Goal: Task Accomplishment & Management: Use online tool/utility

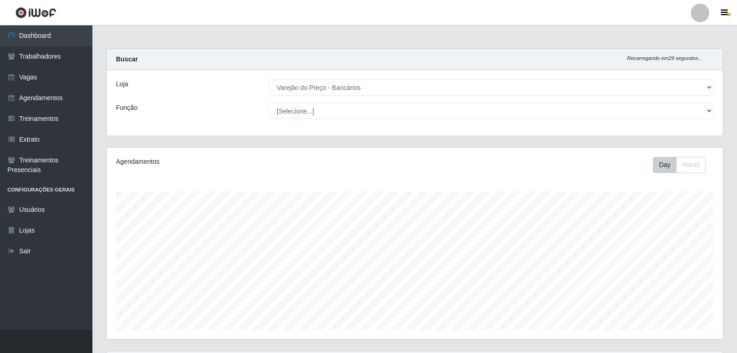
select select "157"
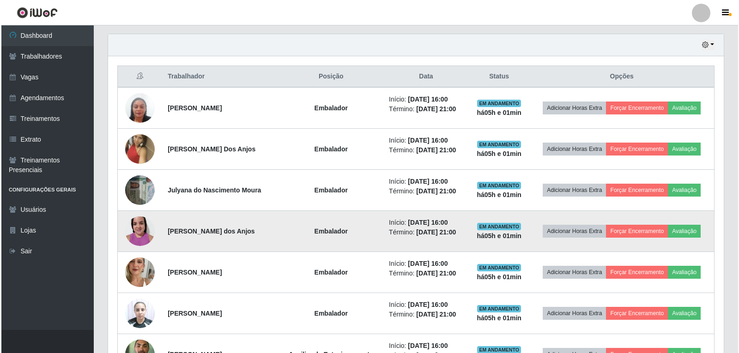
scroll to position [329, 0]
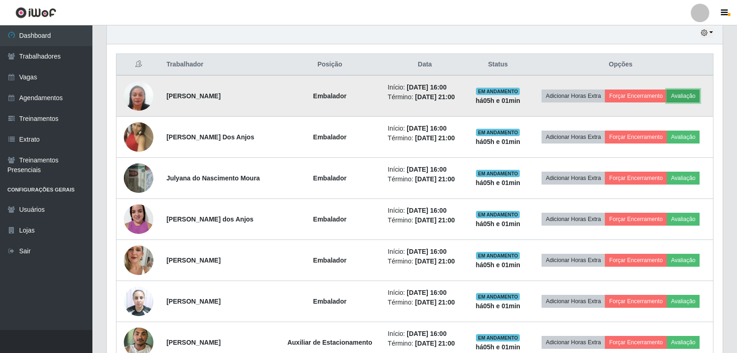
click at [684, 94] on button "Avaliação" at bounding box center [683, 96] width 33 height 13
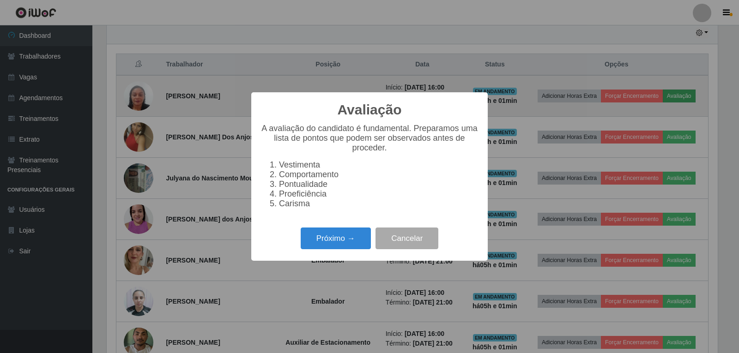
scroll to position [192, 611]
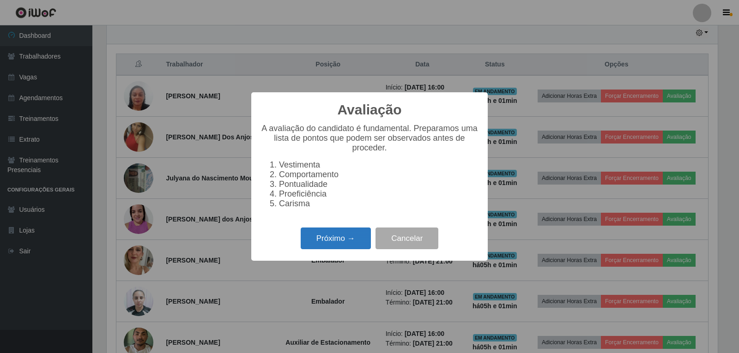
click at [328, 243] on button "Próximo →" at bounding box center [336, 239] width 70 height 22
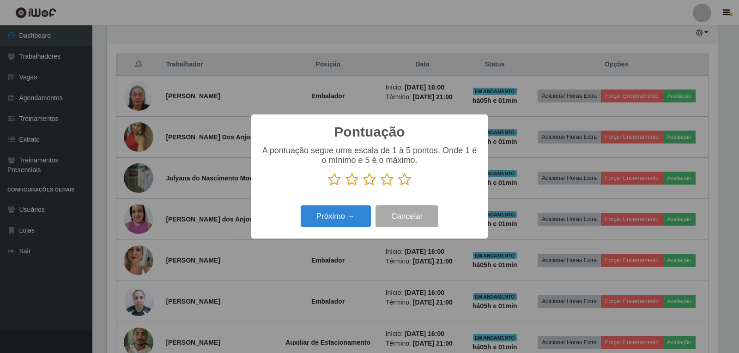
scroll to position [461720, 461301]
click at [408, 185] on icon at bounding box center [404, 180] width 13 height 14
click at [398, 187] on input "radio" at bounding box center [398, 187] width 0 height 0
click at [337, 216] on button "Próximo →" at bounding box center [336, 217] width 70 height 22
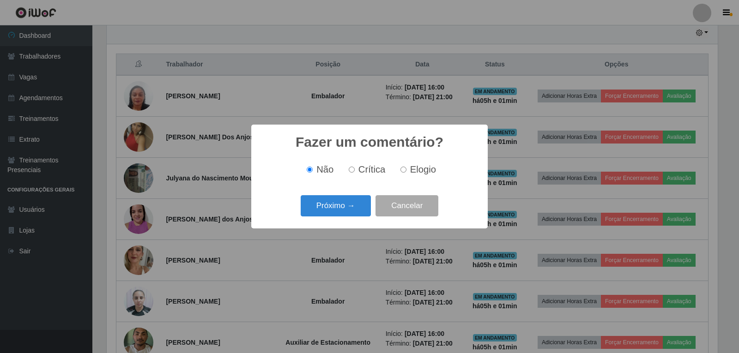
click at [337, 216] on button "Próximo →" at bounding box center [336, 206] width 70 height 22
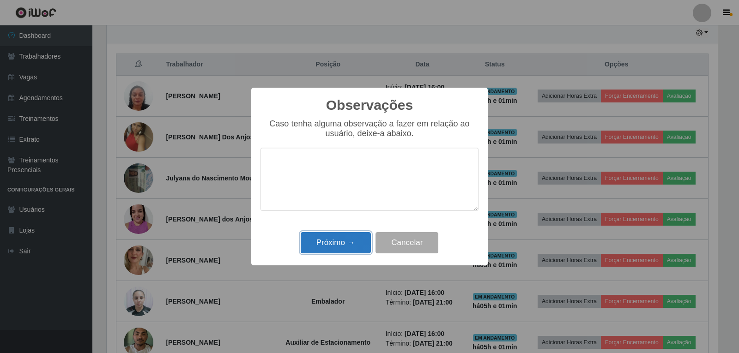
click at [340, 247] on button "Próximo →" at bounding box center [336, 243] width 70 height 22
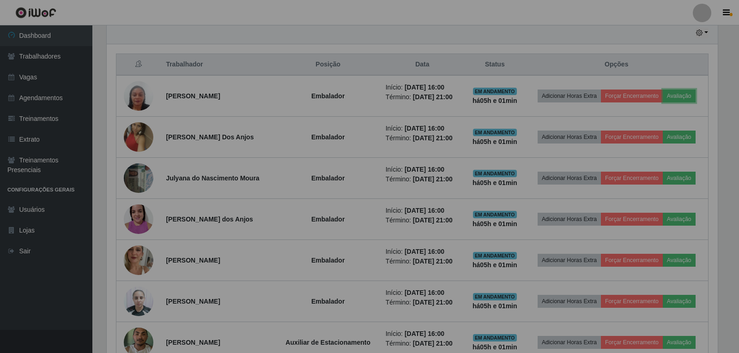
scroll to position [192, 616]
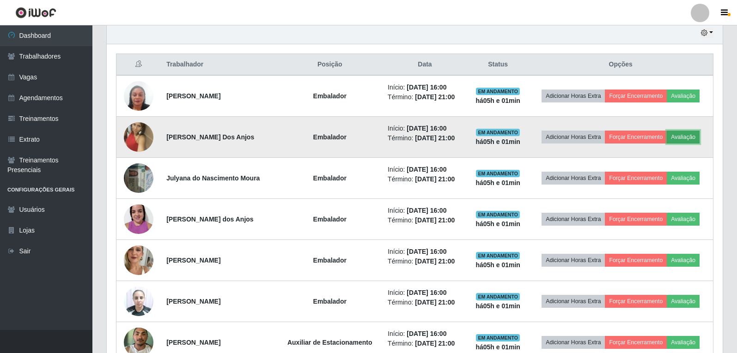
click at [697, 133] on button "Avaliação" at bounding box center [683, 137] width 33 height 13
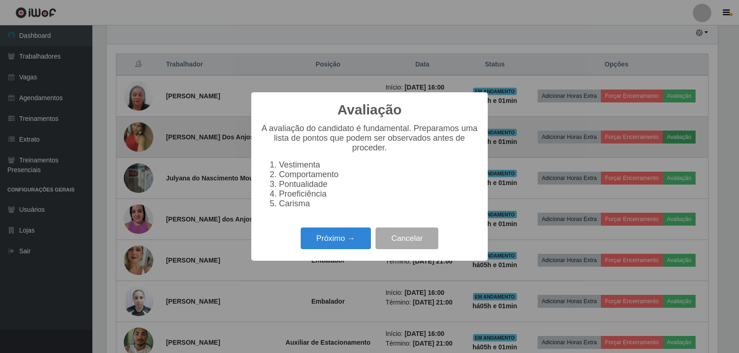
scroll to position [192, 611]
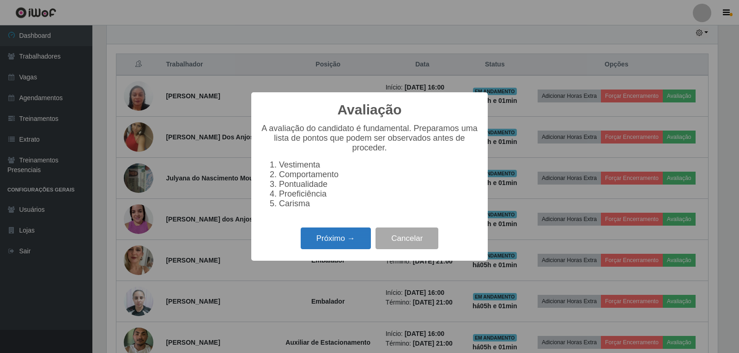
click at [343, 239] on button "Próximo →" at bounding box center [336, 239] width 70 height 22
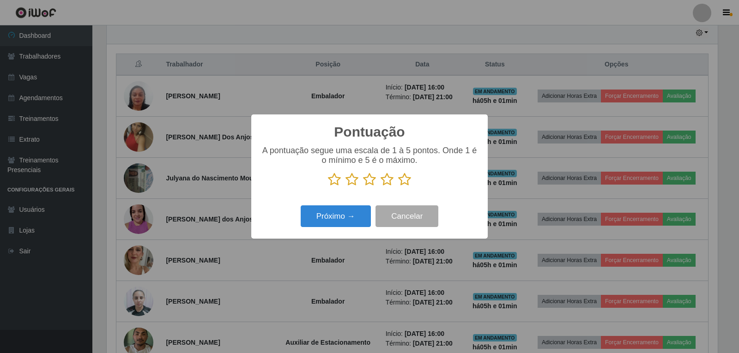
click at [403, 178] on icon at bounding box center [404, 180] width 13 height 14
click at [398, 187] on input "radio" at bounding box center [398, 187] width 0 height 0
click at [357, 212] on button "Próximo →" at bounding box center [336, 217] width 70 height 22
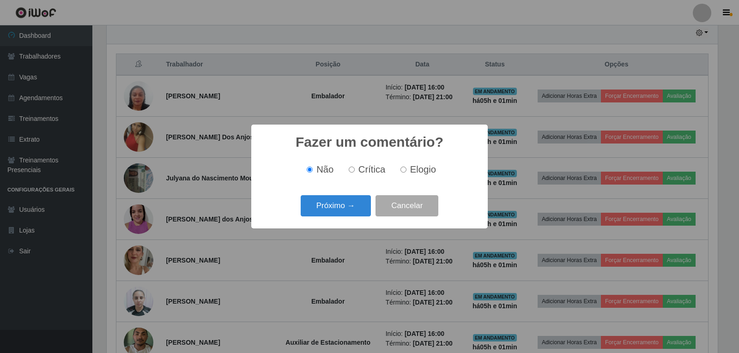
click at [357, 212] on button "Próximo →" at bounding box center [336, 206] width 70 height 22
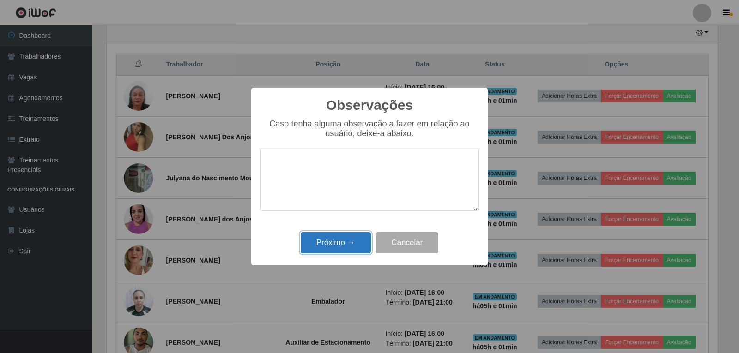
click at [344, 242] on button "Próximo →" at bounding box center [336, 243] width 70 height 22
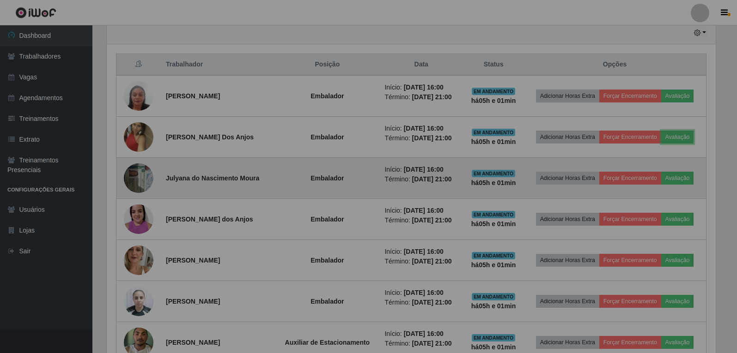
scroll to position [192, 616]
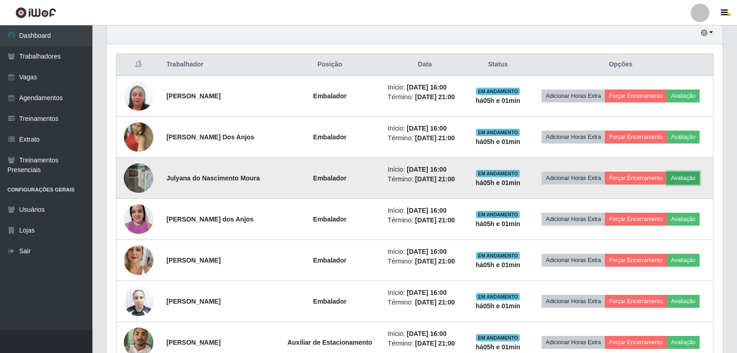
click at [693, 175] on button "Avaliação" at bounding box center [683, 178] width 33 height 13
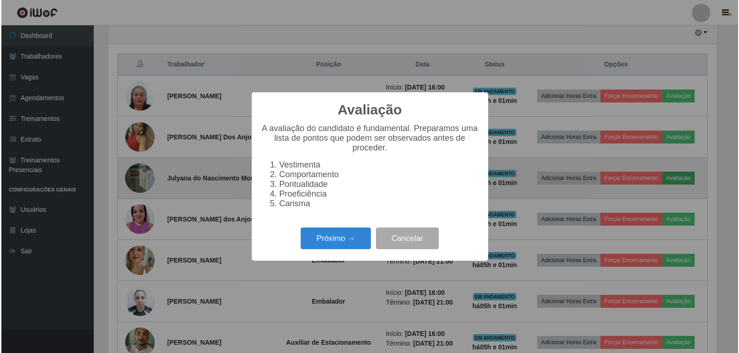
scroll to position [192, 611]
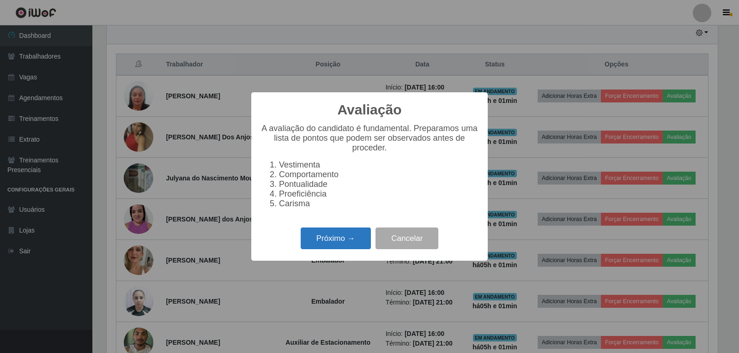
click at [341, 240] on button "Próximo →" at bounding box center [336, 239] width 70 height 22
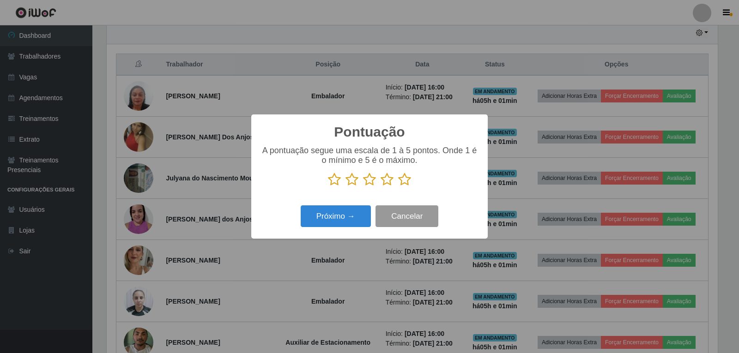
scroll to position [461720, 461301]
click at [403, 182] on icon at bounding box center [404, 180] width 13 height 14
click at [398, 187] on input "radio" at bounding box center [398, 187] width 0 height 0
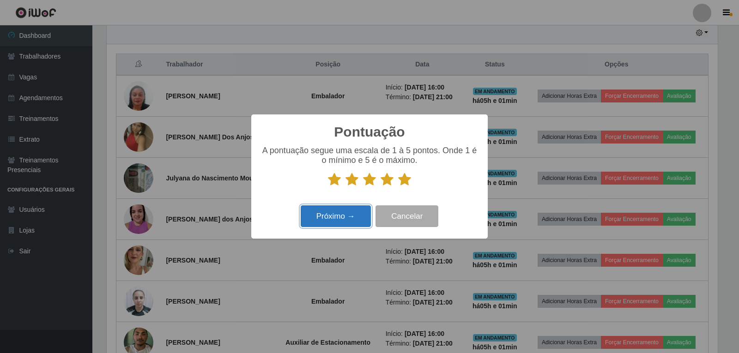
click at [364, 208] on button "Próximo →" at bounding box center [336, 217] width 70 height 22
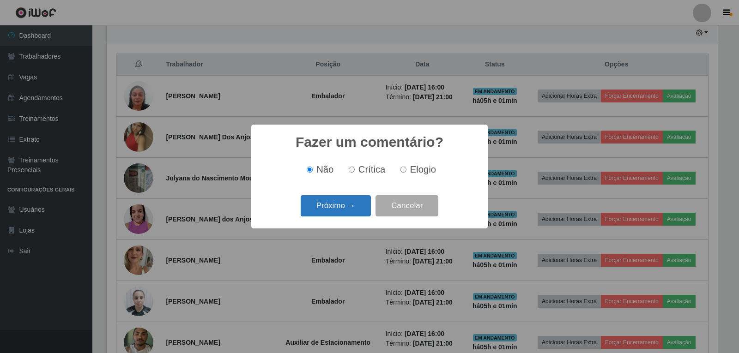
click at [353, 216] on button "Próximo →" at bounding box center [336, 206] width 70 height 22
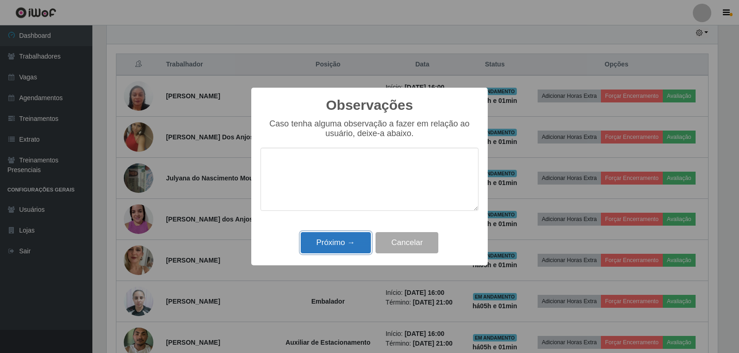
click at [343, 236] on button "Próximo →" at bounding box center [336, 243] width 70 height 22
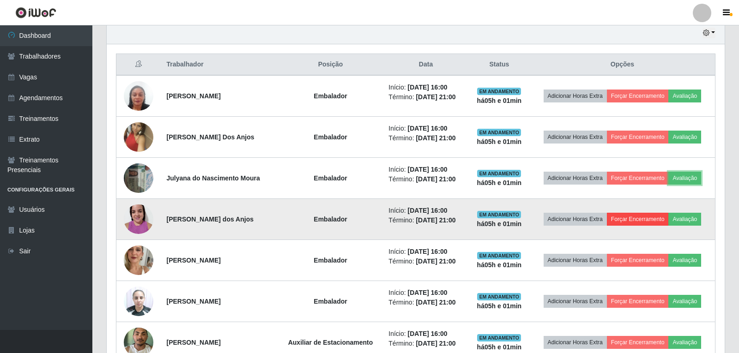
scroll to position [192, 616]
click at [697, 218] on button "Avaliação" at bounding box center [683, 219] width 33 height 13
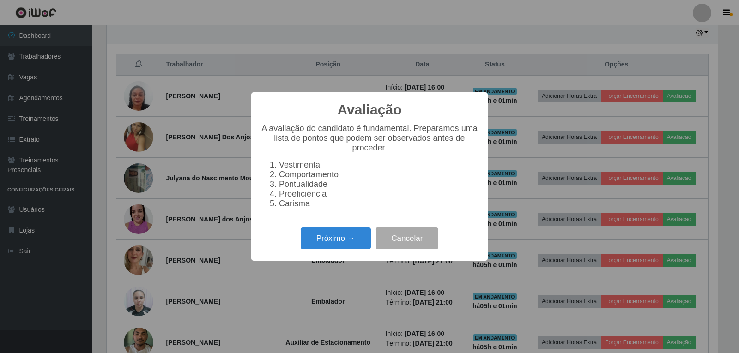
scroll to position [192, 611]
click at [355, 240] on button "Próximo →" at bounding box center [336, 239] width 70 height 22
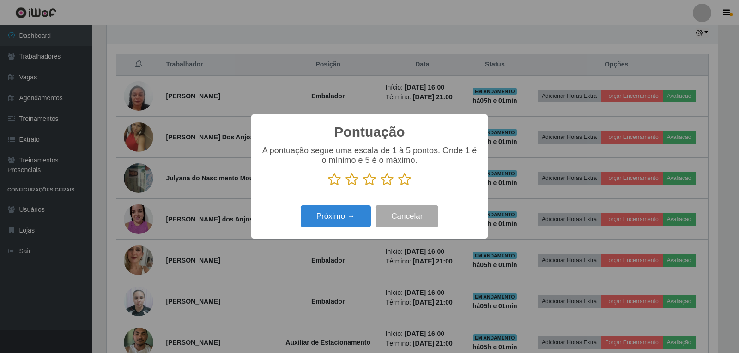
click at [405, 182] on icon at bounding box center [404, 180] width 13 height 14
click at [398, 187] on input "radio" at bounding box center [398, 187] width 0 height 0
click at [345, 218] on button "Próximo →" at bounding box center [336, 217] width 70 height 22
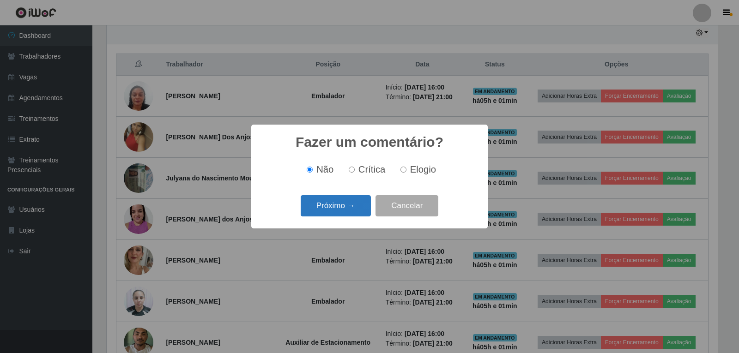
click at [346, 216] on button "Próximo →" at bounding box center [336, 206] width 70 height 22
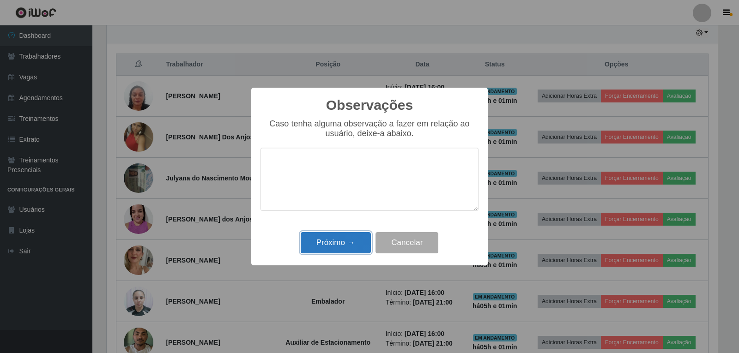
click at [337, 246] on button "Próximo →" at bounding box center [336, 243] width 70 height 22
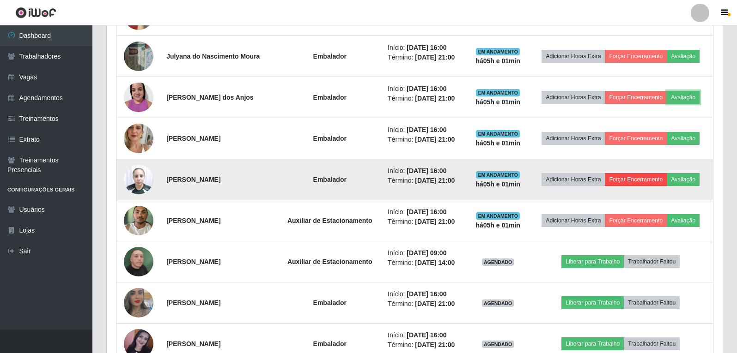
scroll to position [468, 0]
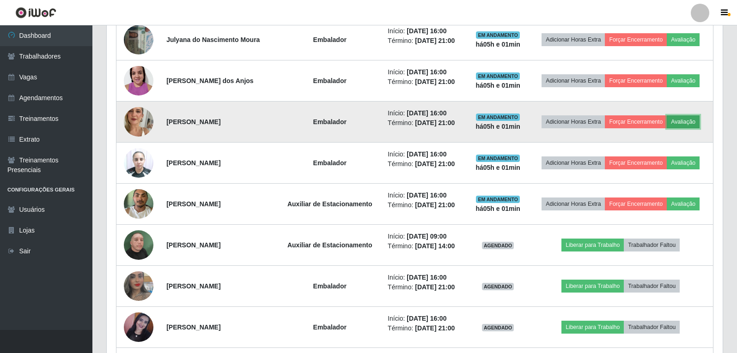
click at [692, 115] on button "Avaliação" at bounding box center [683, 121] width 33 height 13
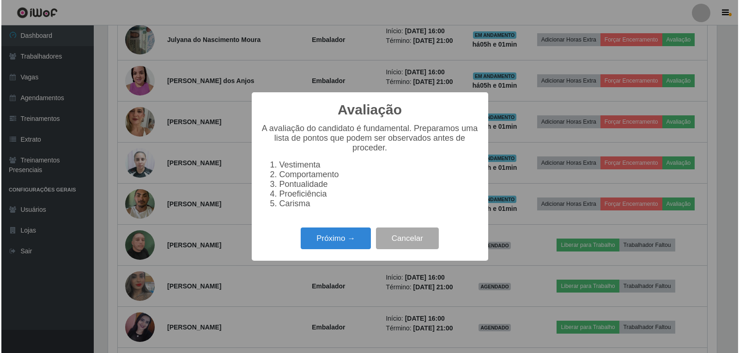
scroll to position [192, 611]
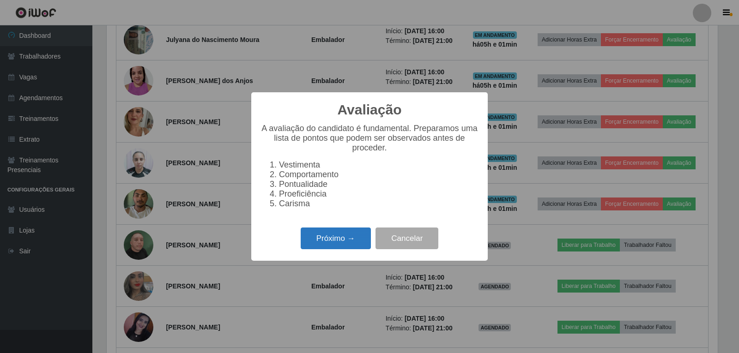
click at [335, 244] on button "Próximo →" at bounding box center [336, 239] width 70 height 22
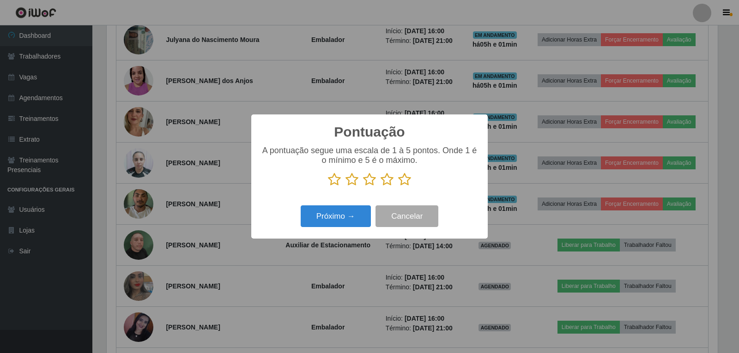
click at [400, 180] on icon at bounding box center [404, 180] width 13 height 14
click at [398, 187] on input "radio" at bounding box center [398, 187] width 0 height 0
click at [340, 226] on button "Próximo →" at bounding box center [336, 217] width 70 height 22
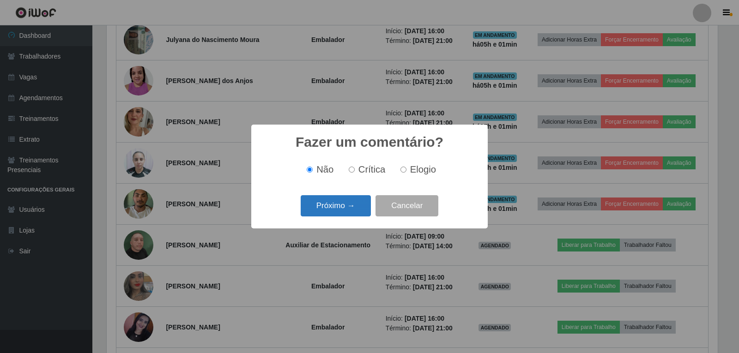
click at [344, 206] on button "Próximo →" at bounding box center [336, 206] width 70 height 22
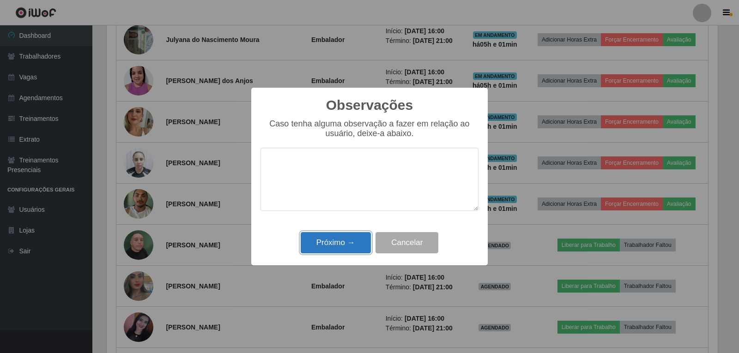
click at [355, 236] on button "Próximo →" at bounding box center [336, 243] width 70 height 22
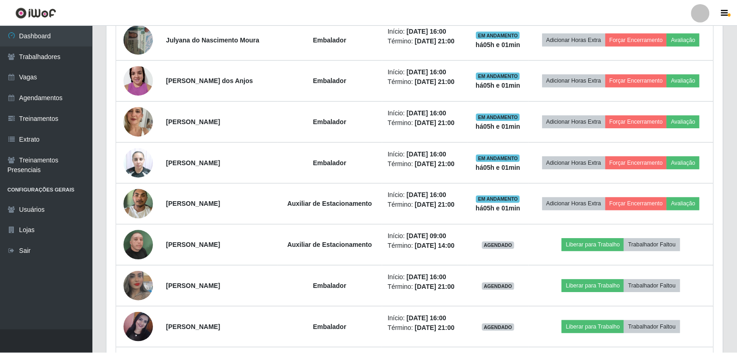
scroll to position [0, 0]
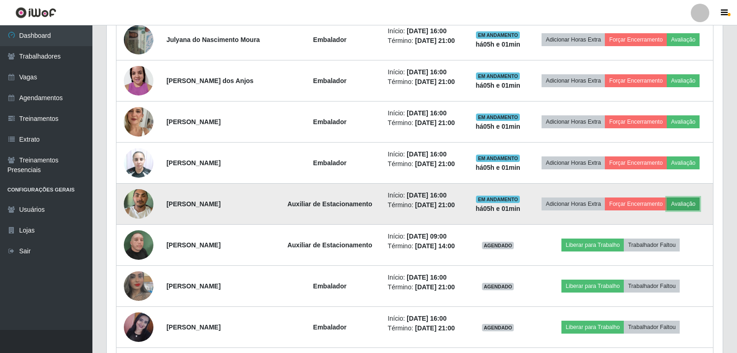
click at [691, 206] on button "Avaliação" at bounding box center [683, 204] width 33 height 13
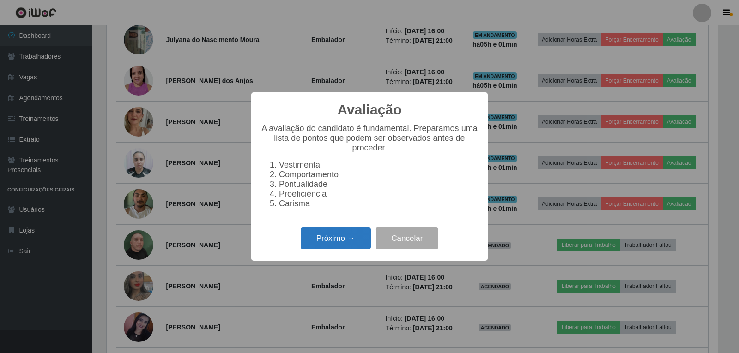
click at [333, 240] on button "Próximo →" at bounding box center [336, 239] width 70 height 22
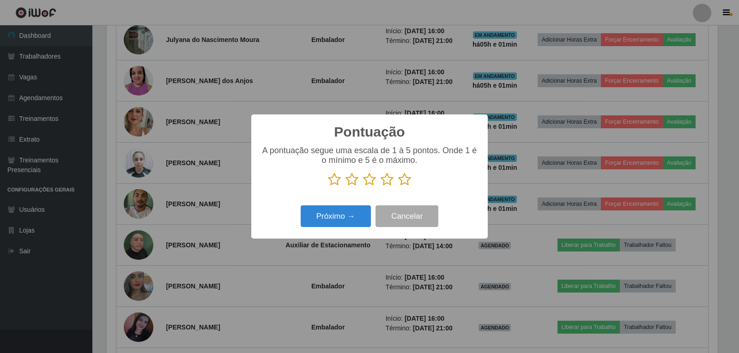
click at [408, 179] on icon at bounding box center [404, 180] width 13 height 14
click at [398, 187] on input "radio" at bounding box center [398, 187] width 0 height 0
click at [358, 208] on button "Próximo →" at bounding box center [336, 217] width 70 height 22
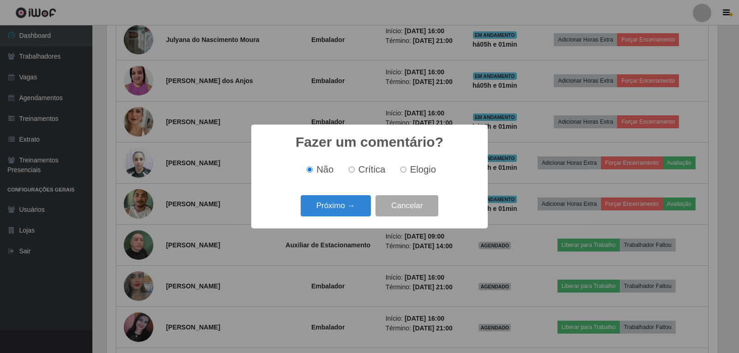
click at [358, 208] on button "Próximo →" at bounding box center [336, 206] width 70 height 22
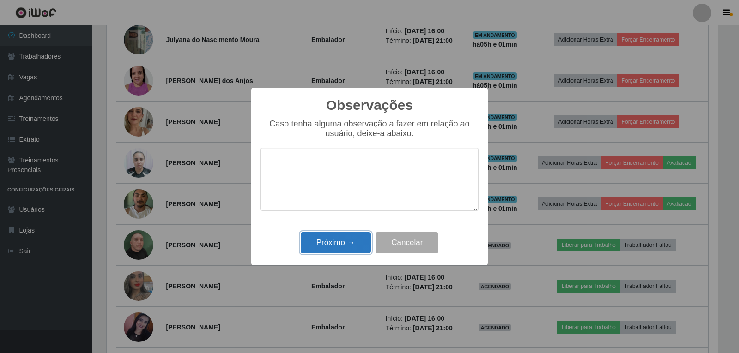
click at [339, 238] on button "Próximo →" at bounding box center [336, 243] width 70 height 22
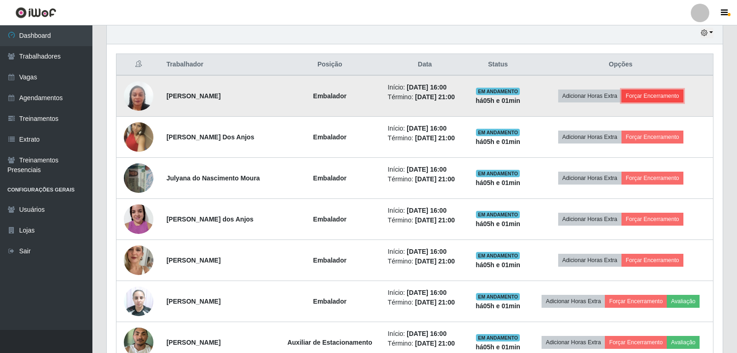
click at [644, 97] on button "Forçar Encerramento" at bounding box center [652, 96] width 62 height 13
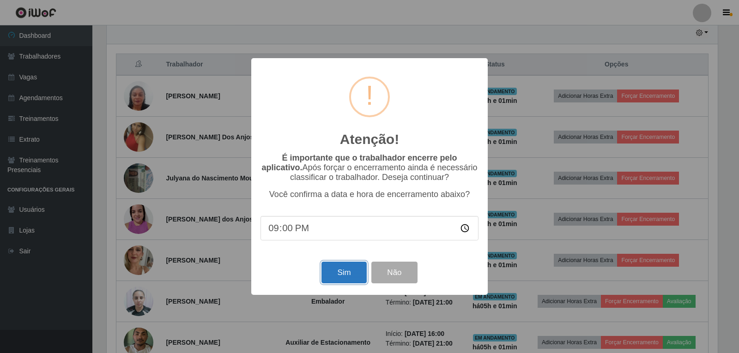
click at [348, 269] on button "Sim" at bounding box center [343, 273] width 45 height 22
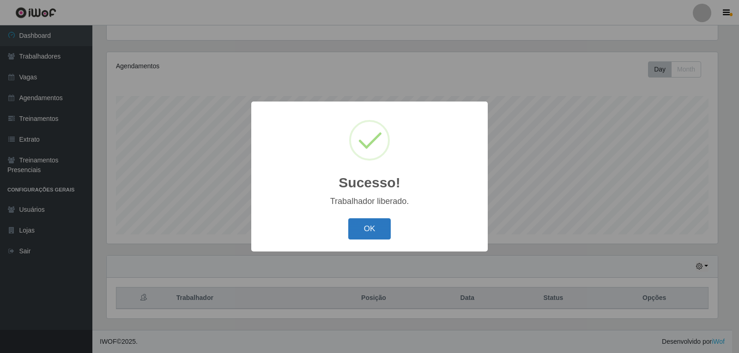
click at [376, 226] on button "OK" at bounding box center [369, 229] width 43 height 22
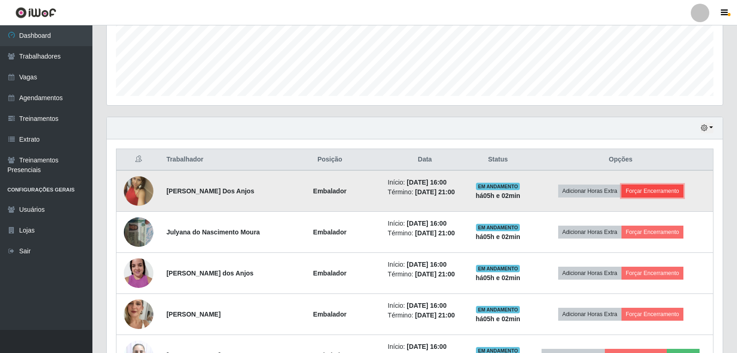
click at [666, 189] on button "Forçar Encerramento" at bounding box center [652, 191] width 62 height 13
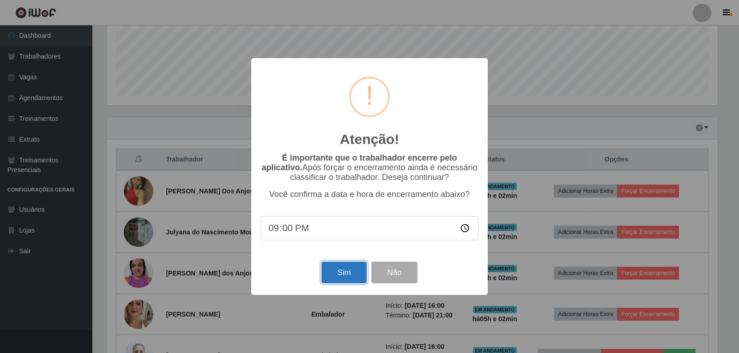
click at [341, 273] on button "Sim" at bounding box center [343, 273] width 45 height 22
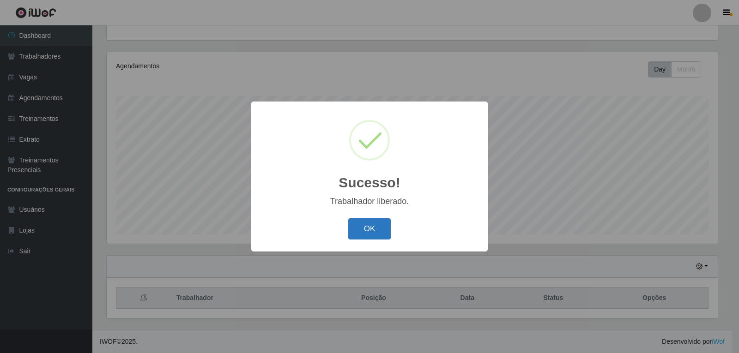
click at [382, 229] on button "OK" at bounding box center [369, 229] width 43 height 22
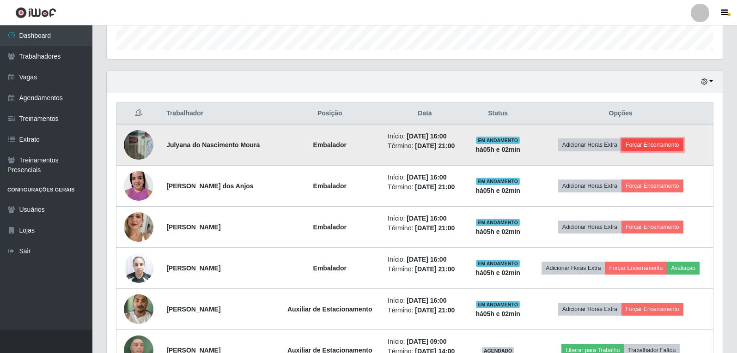
click at [656, 146] on button "Forçar Encerramento" at bounding box center [652, 145] width 62 height 13
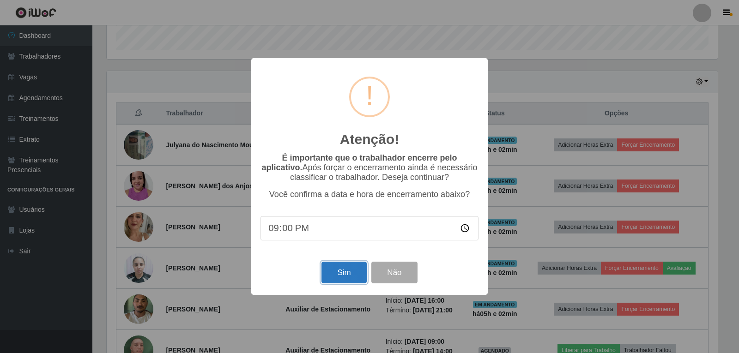
click at [342, 275] on button "Sim" at bounding box center [343, 273] width 45 height 22
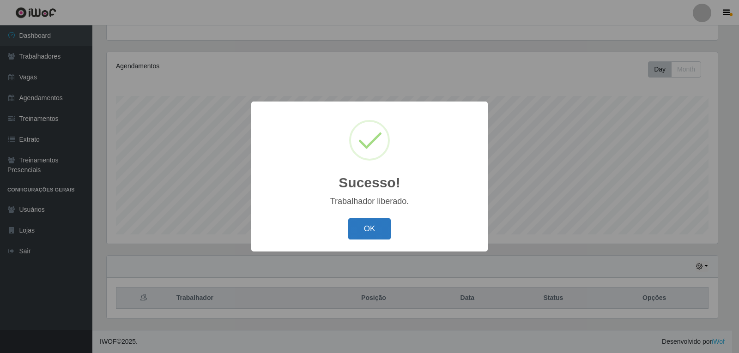
drag, startPoint x: 359, startPoint y: 226, endPoint x: 386, endPoint y: 222, distance: 27.0
click at [360, 226] on button "OK" at bounding box center [369, 229] width 43 height 22
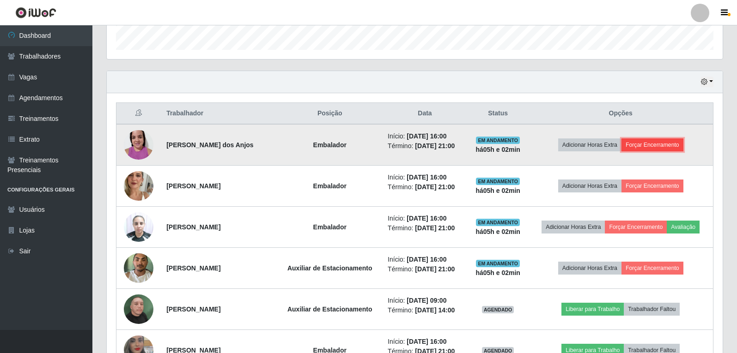
click at [663, 144] on button "Forçar Encerramento" at bounding box center [652, 145] width 62 height 13
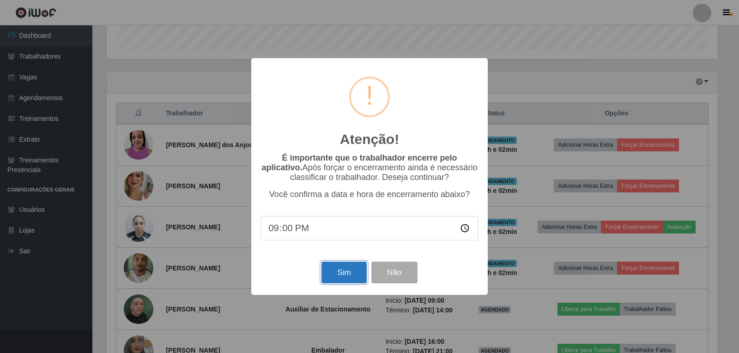
click at [343, 268] on button "Sim" at bounding box center [343, 273] width 45 height 22
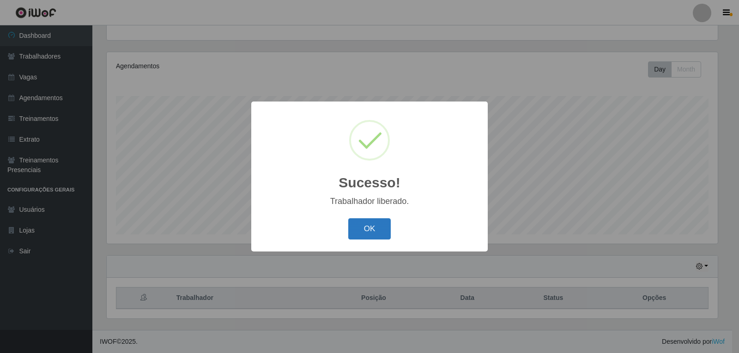
click at [378, 219] on button "OK" at bounding box center [369, 229] width 43 height 22
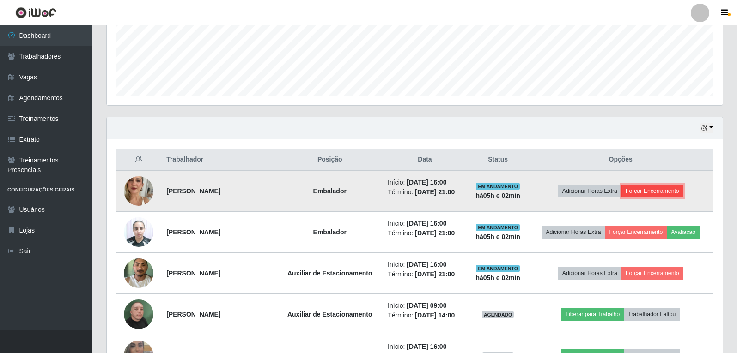
click at [642, 191] on button "Forçar Encerramento" at bounding box center [652, 191] width 62 height 13
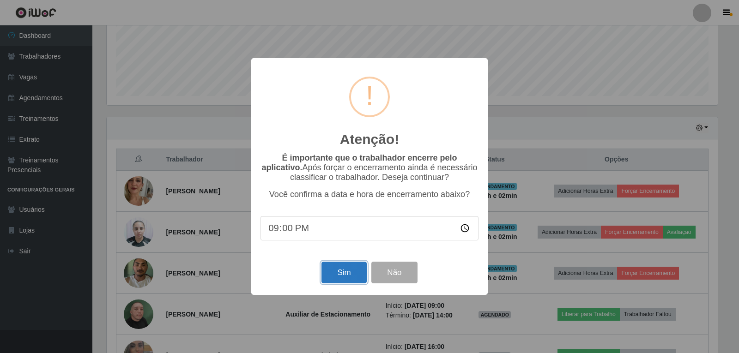
click at [344, 272] on button "Sim" at bounding box center [343, 273] width 45 height 22
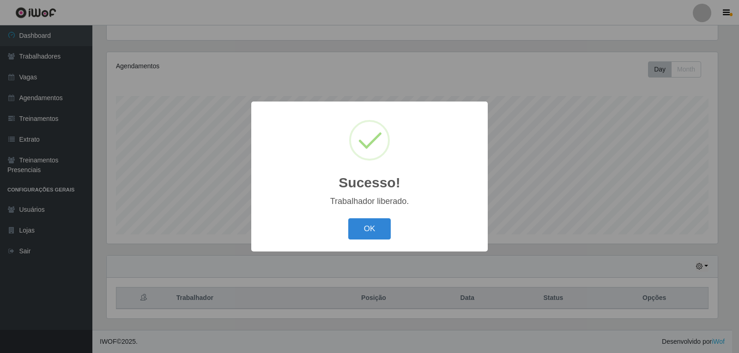
click at [362, 244] on div "Sucesso! × Trabalhador liberado. OK Cancel" at bounding box center [369, 177] width 236 height 150
click at [363, 236] on button "OK" at bounding box center [369, 229] width 43 height 22
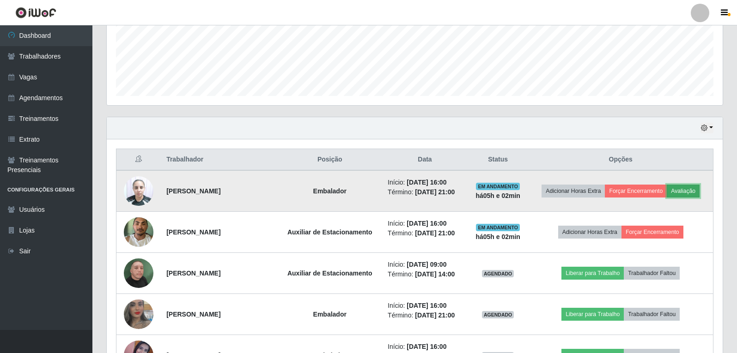
click at [699, 186] on button "Avaliação" at bounding box center [683, 191] width 33 height 13
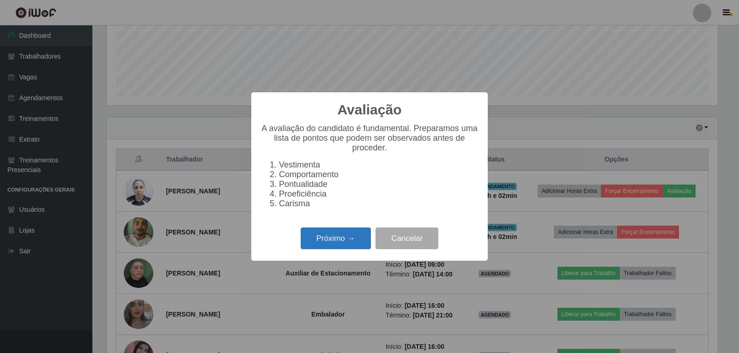
click at [358, 234] on button "Próximo →" at bounding box center [336, 239] width 70 height 22
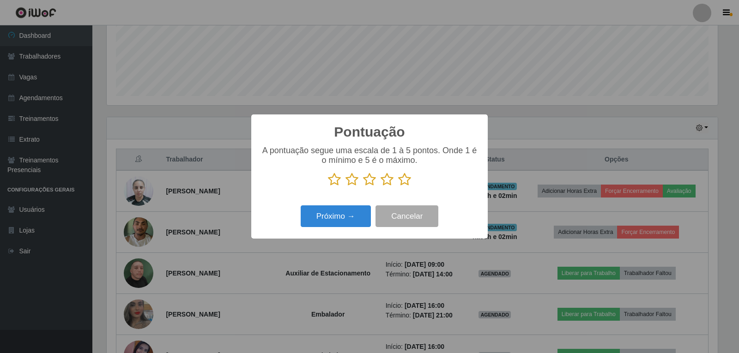
click at [407, 181] on icon at bounding box center [404, 180] width 13 height 14
click at [398, 187] on input "radio" at bounding box center [398, 187] width 0 height 0
click at [328, 217] on button "Próximo →" at bounding box center [336, 217] width 70 height 22
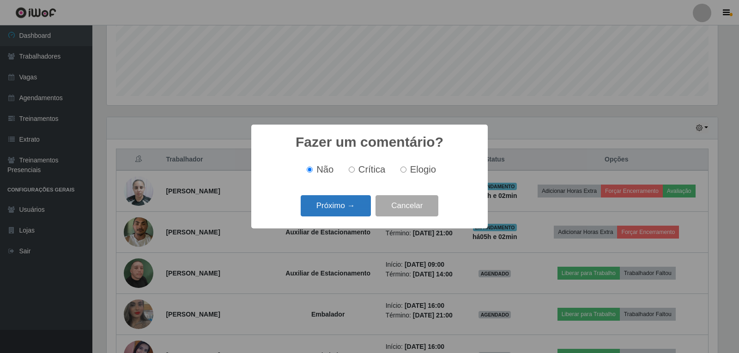
click at [344, 211] on button "Próximo →" at bounding box center [336, 206] width 70 height 22
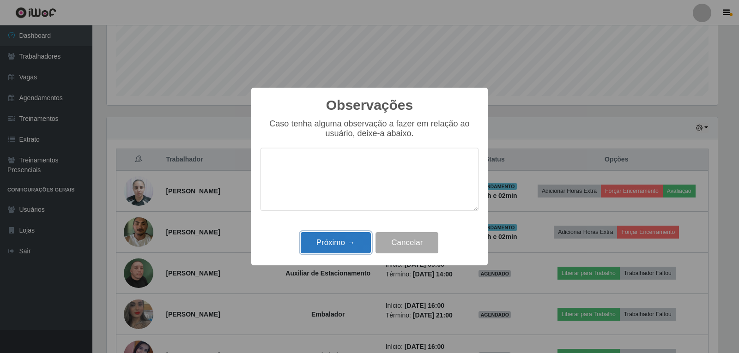
click at [342, 237] on button "Próximo →" at bounding box center [336, 243] width 70 height 22
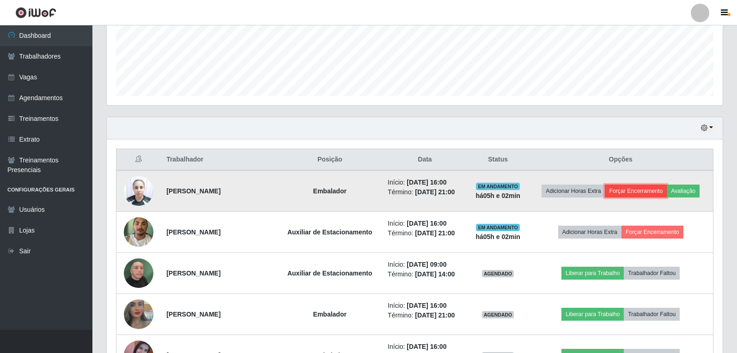
click at [658, 194] on button "Forçar Encerramento" at bounding box center [636, 191] width 62 height 13
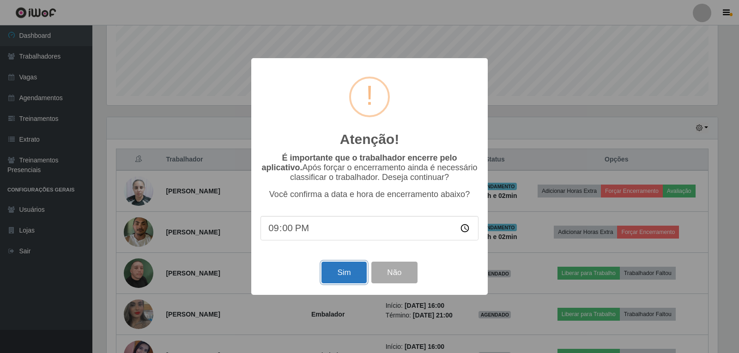
click at [340, 277] on button "Sim" at bounding box center [343, 273] width 45 height 22
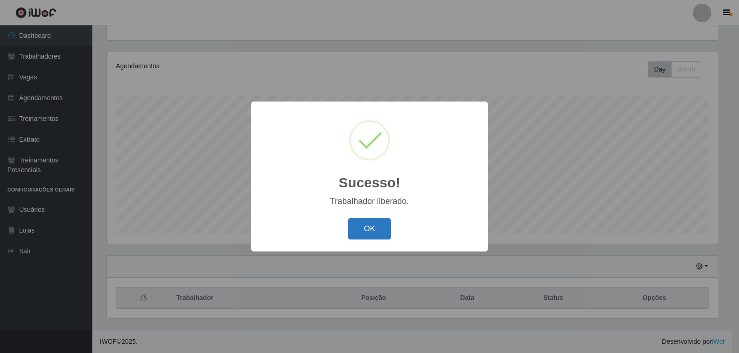
click at [372, 238] on button "OK" at bounding box center [369, 229] width 43 height 22
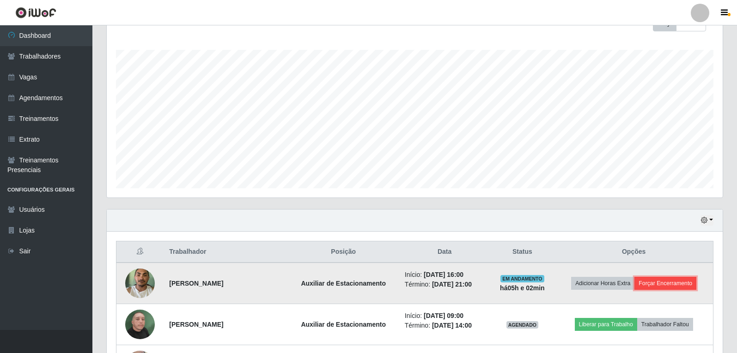
click at [688, 282] on button "Forçar Encerramento" at bounding box center [665, 283] width 62 height 13
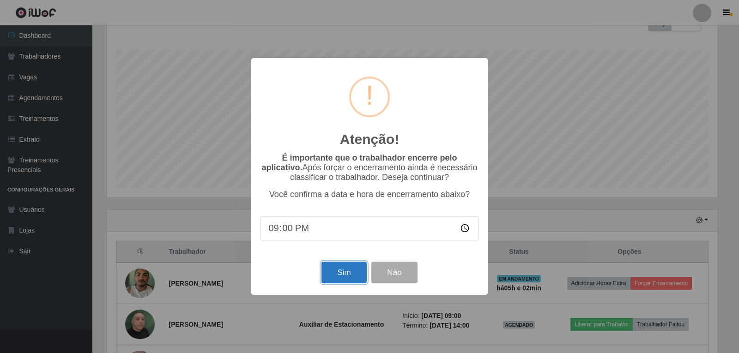
click at [331, 271] on button "Sim" at bounding box center [343, 273] width 45 height 22
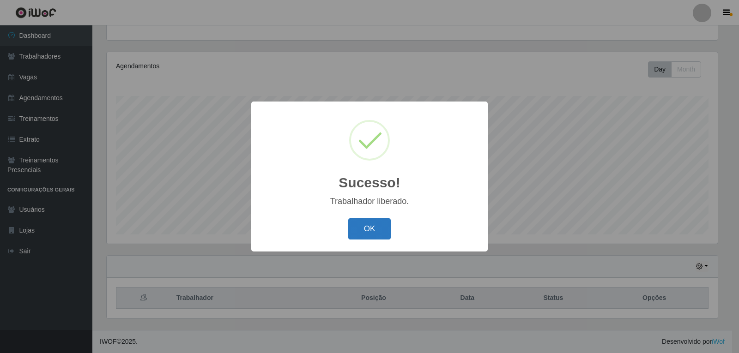
click at [377, 233] on button "OK" at bounding box center [369, 229] width 43 height 22
